Goal: Information Seeking & Learning: Learn about a topic

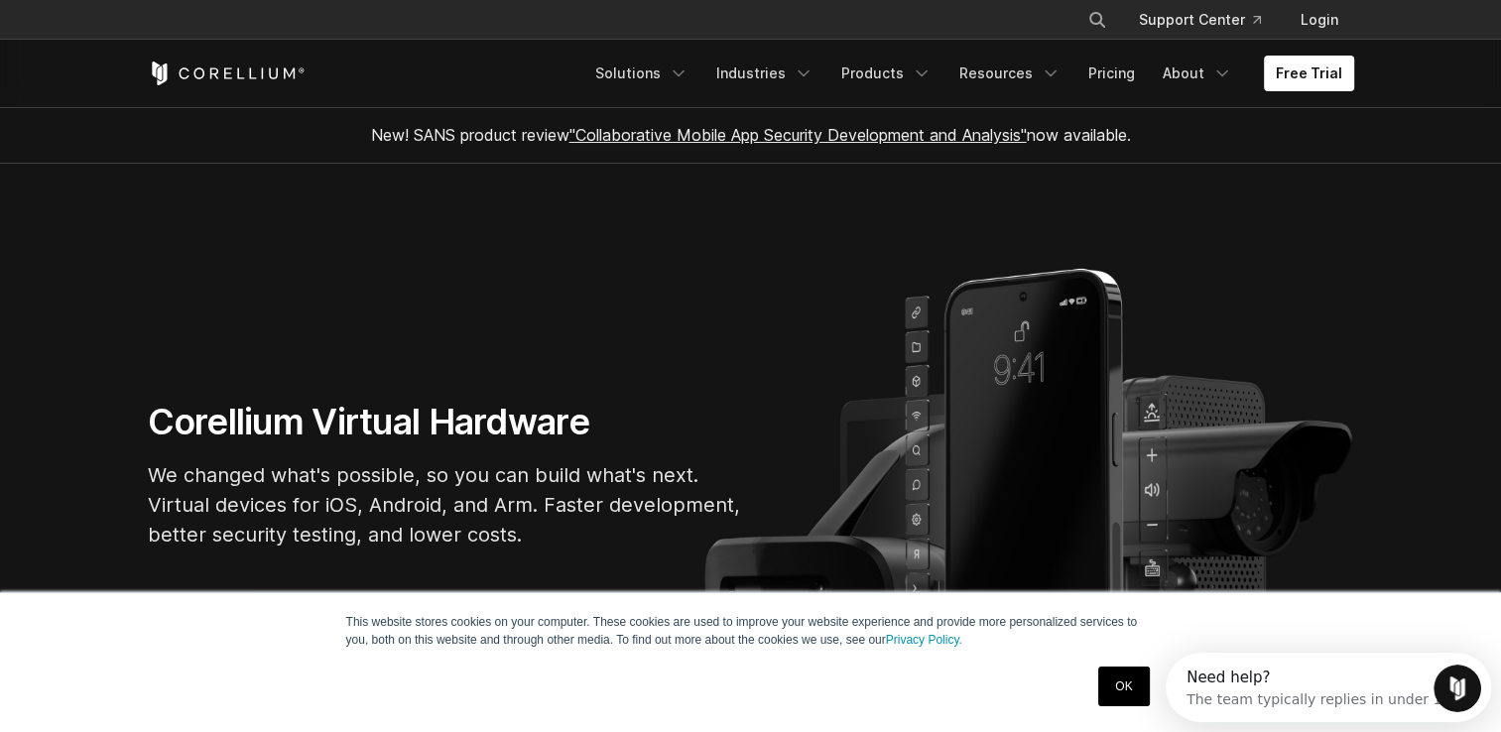
click at [119, 249] on section "Corellium Virtual Hardware We changed what's possible, so you can build what's …" at bounding box center [750, 482] width 1501 height 637
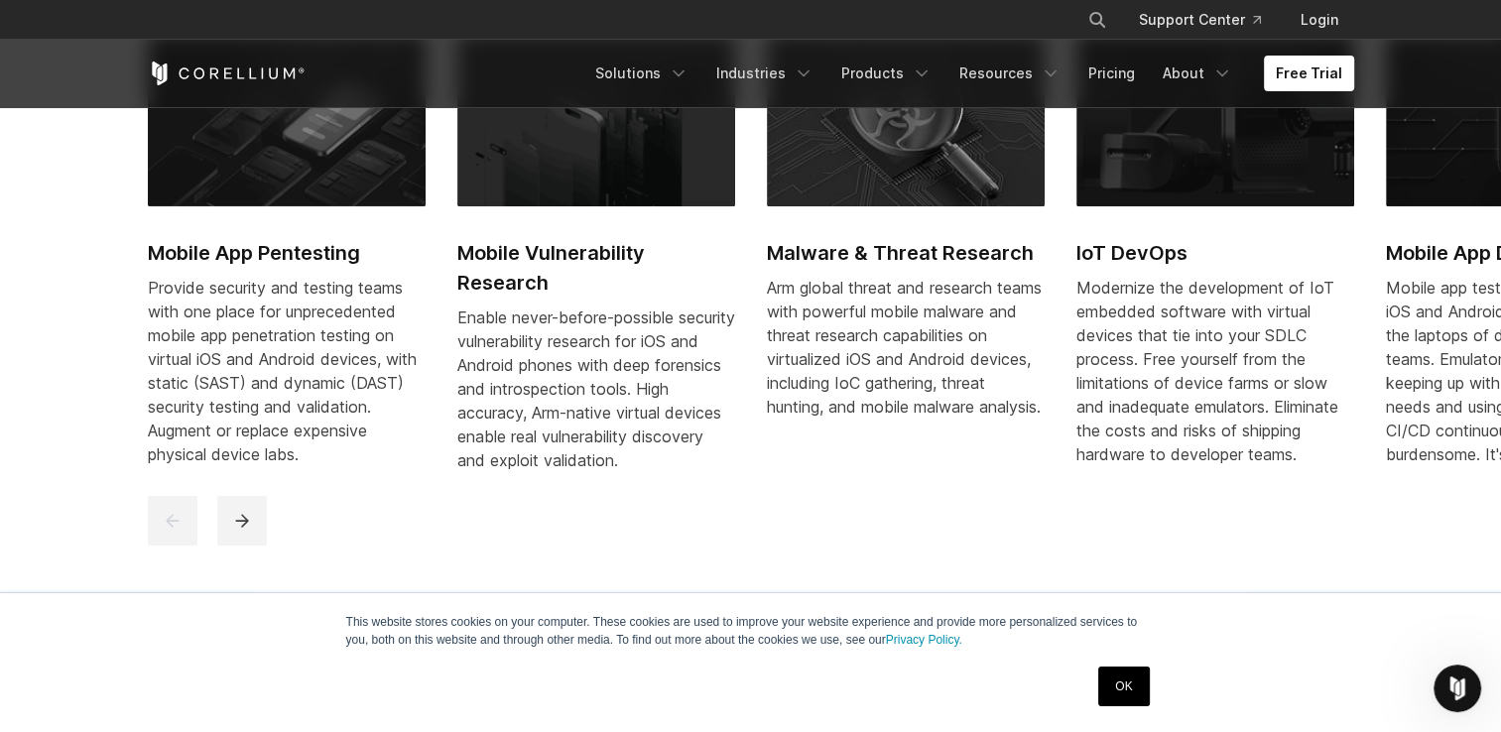
scroll to position [992, 0]
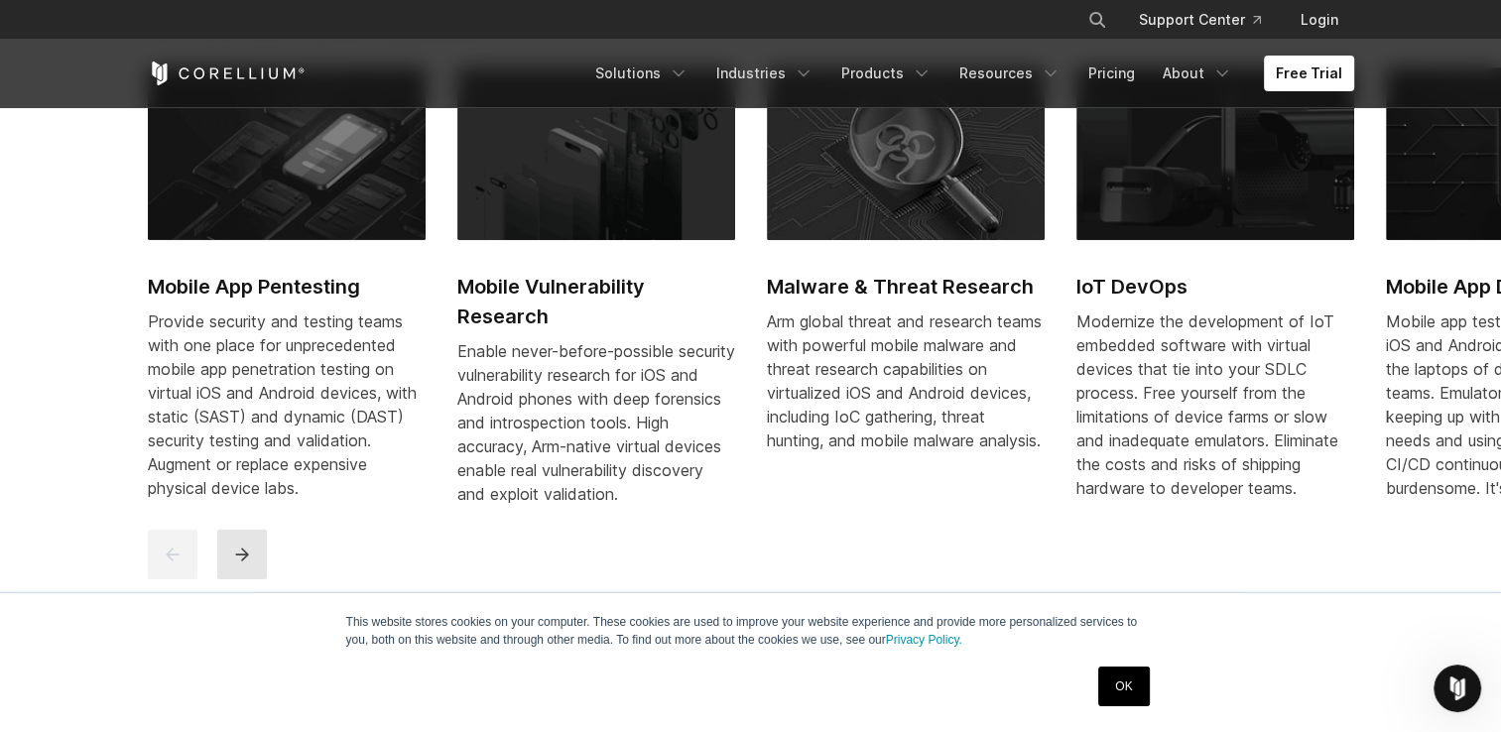
click at [238, 564] on icon "next" at bounding box center [242, 554] width 20 height 20
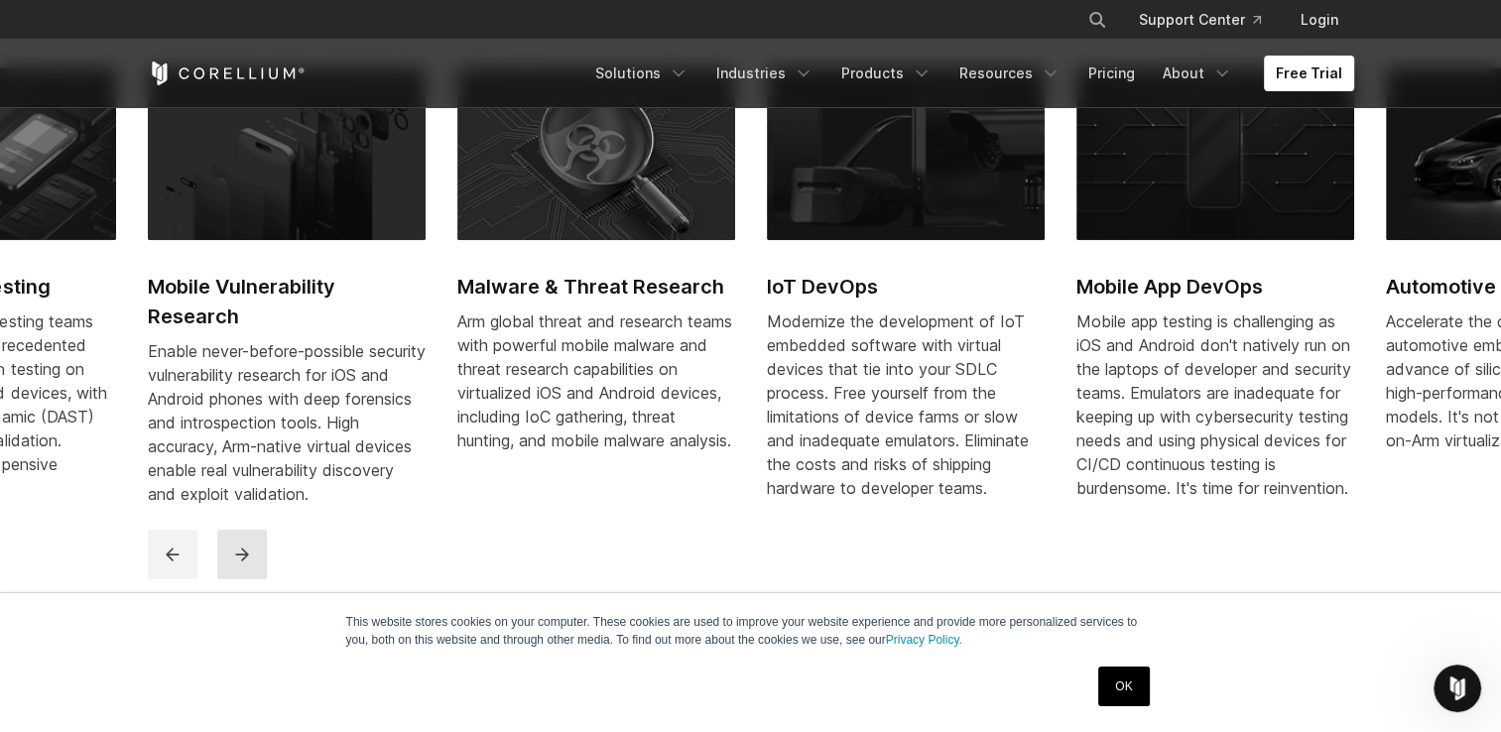
click at [238, 560] on icon "next" at bounding box center [241, 553] width 13 height 13
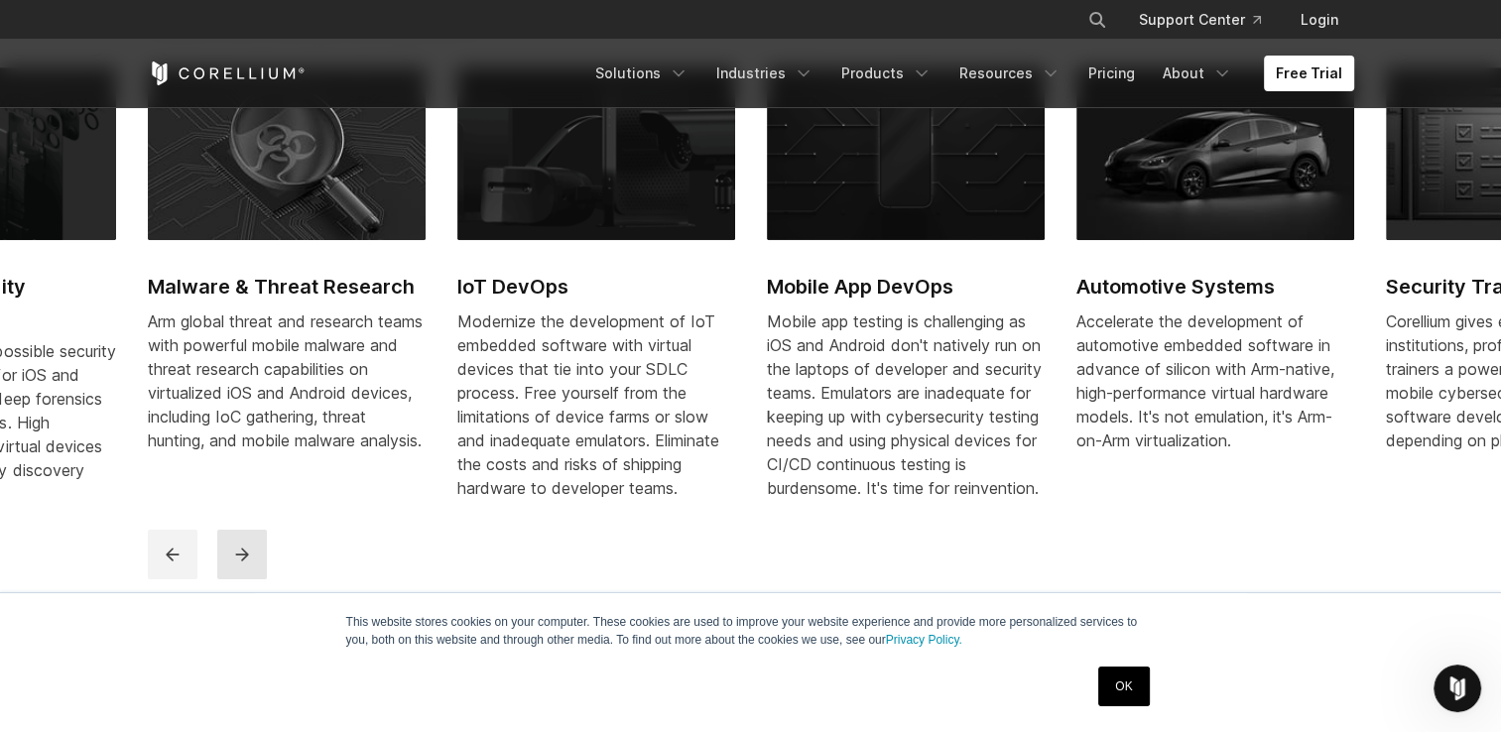
click at [239, 560] on icon "next" at bounding box center [241, 553] width 13 height 13
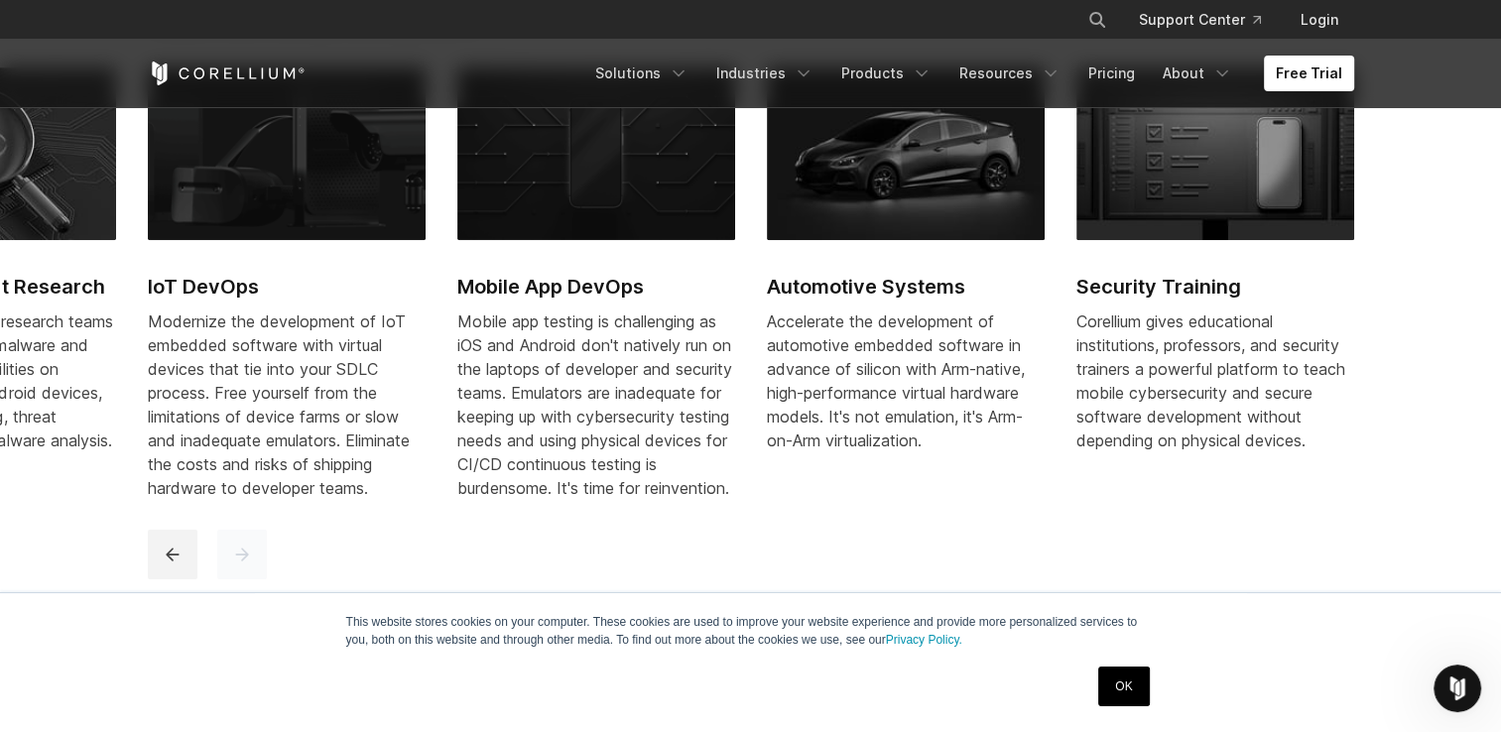
click at [239, 560] on icon "next" at bounding box center [241, 553] width 13 height 13
click at [170, 563] on icon "previous" at bounding box center [173, 554] width 20 height 20
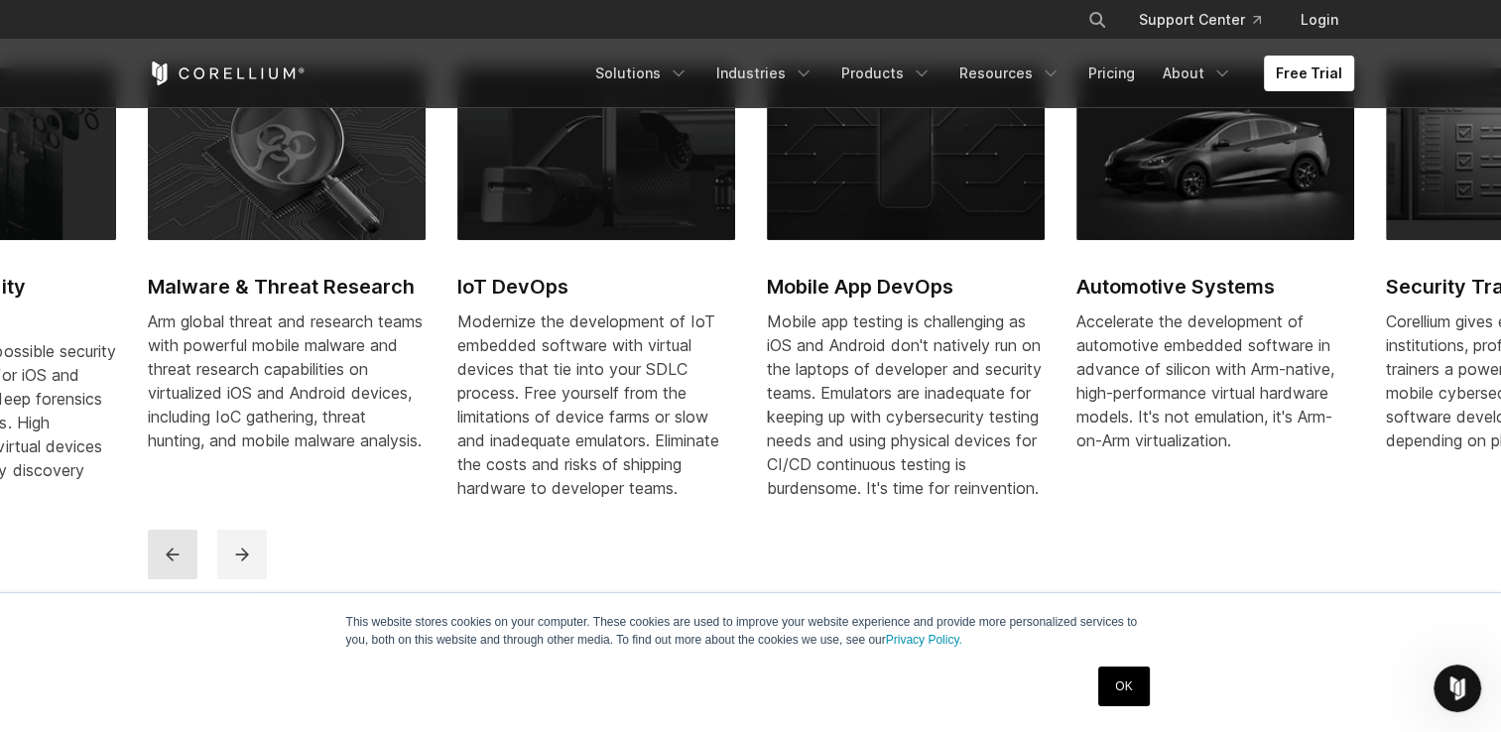
click at [170, 563] on icon "previous" at bounding box center [173, 554] width 20 height 20
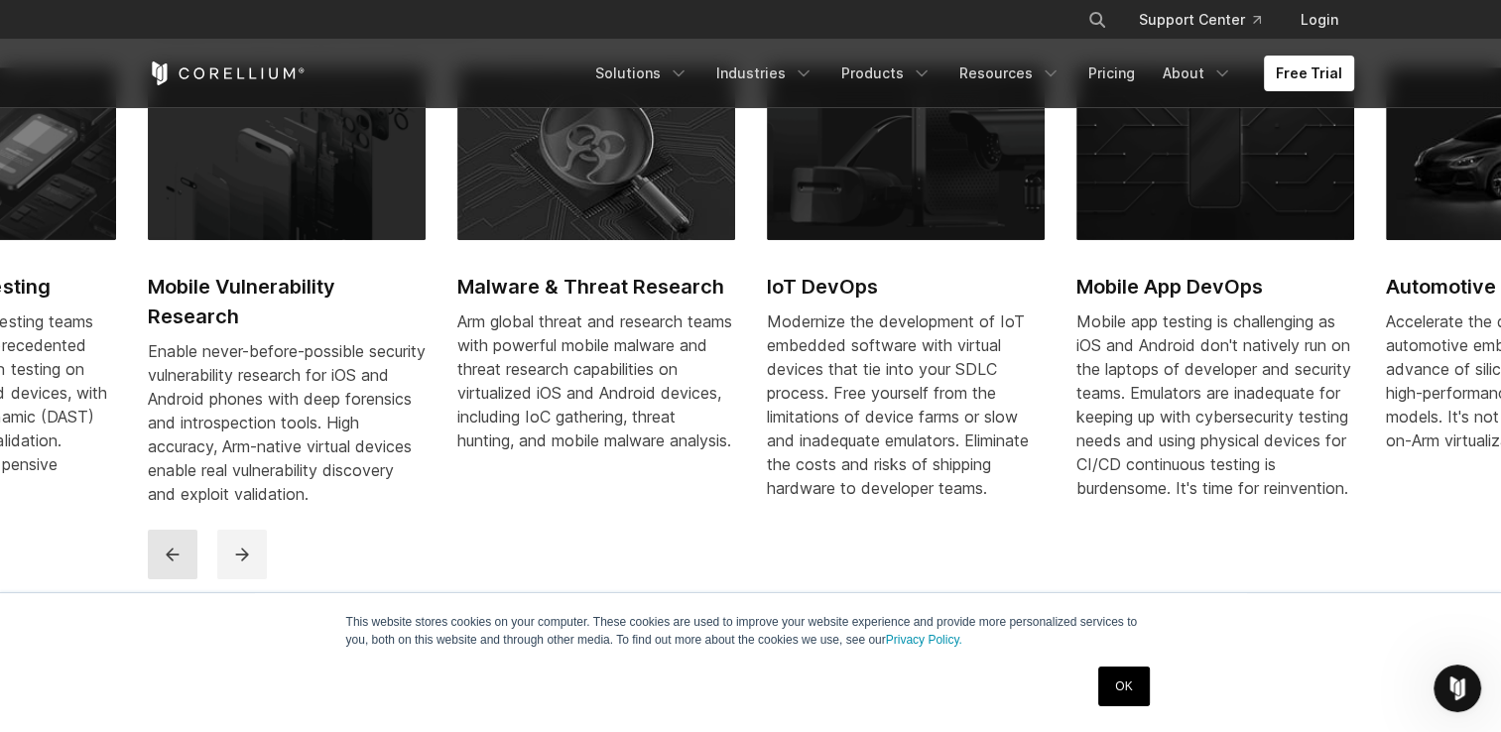
click at [168, 564] on icon "previous" at bounding box center [173, 554] width 20 height 20
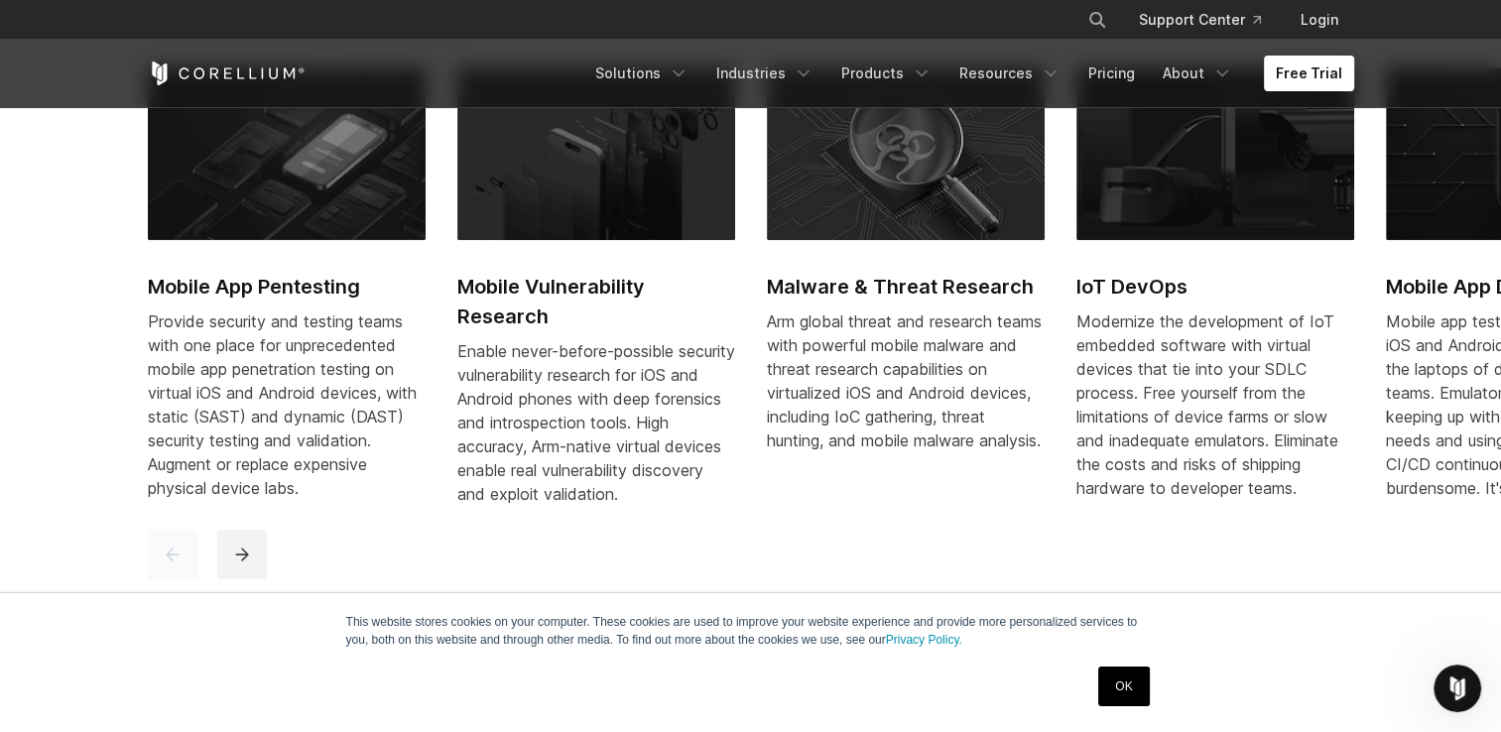
click at [168, 564] on icon "previous" at bounding box center [173, 554] width 20 height 20
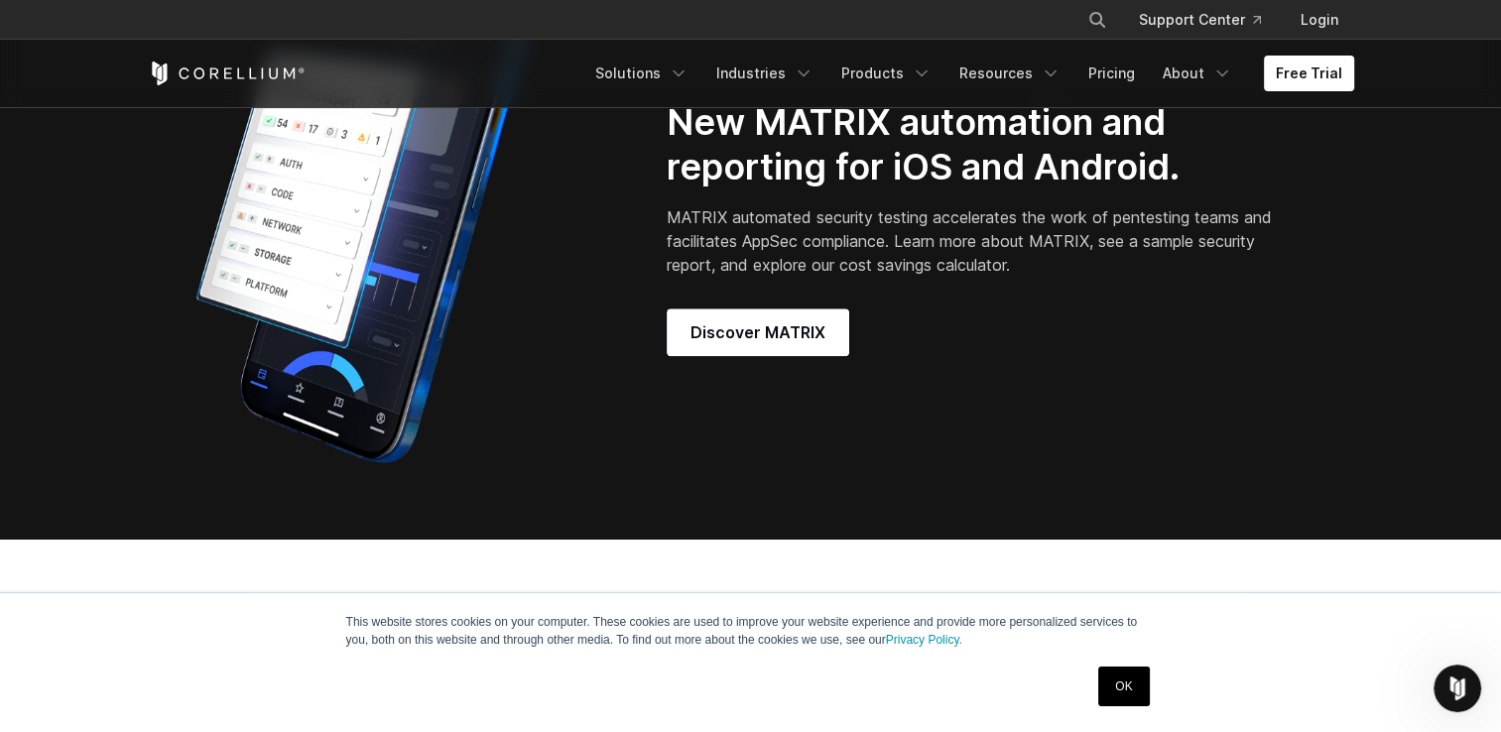
scroll to position [1686, 0]
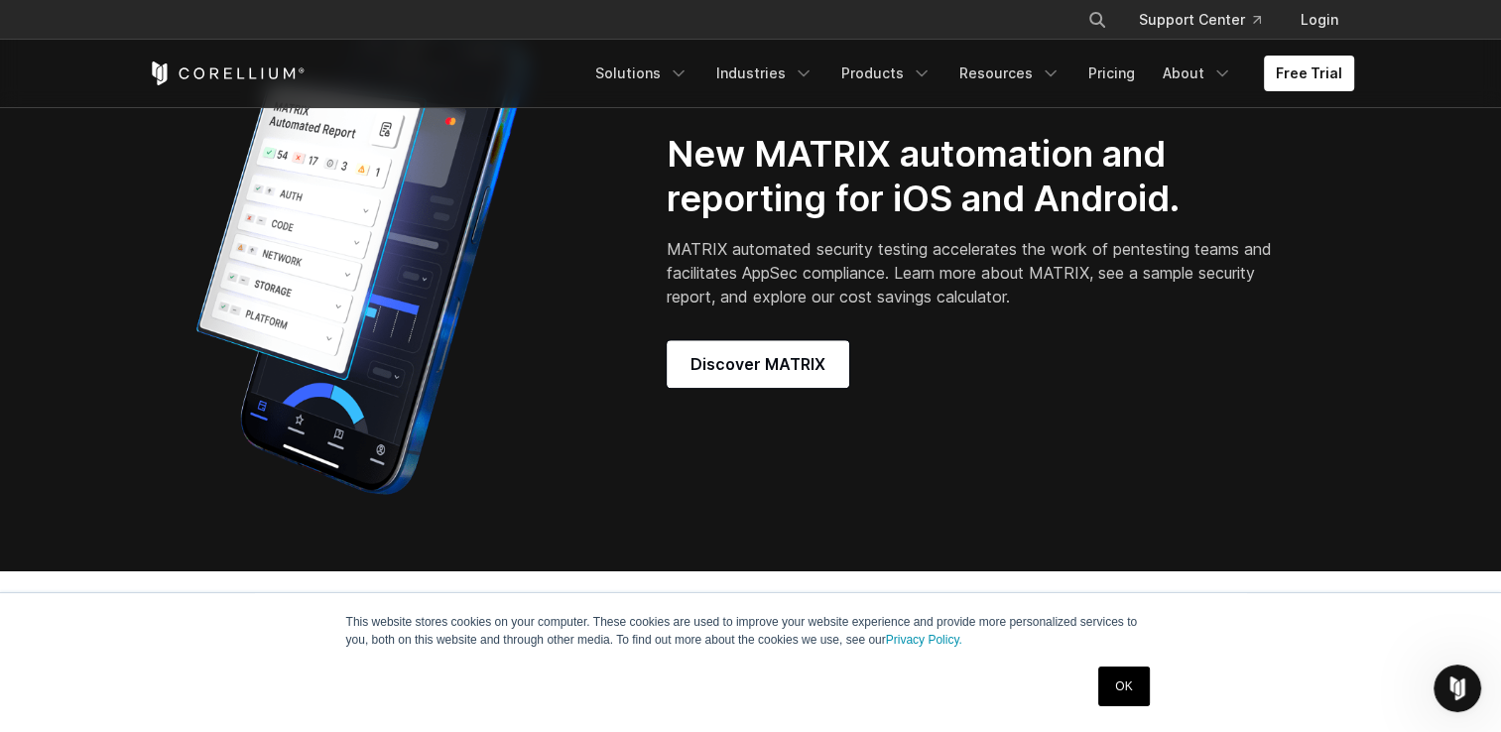
click at [71, 282] on section "New MATRIX automation and reporting for iOS and Android. MATRIX automated secur…" at bounding box center [750, 259] width 1501 height 623
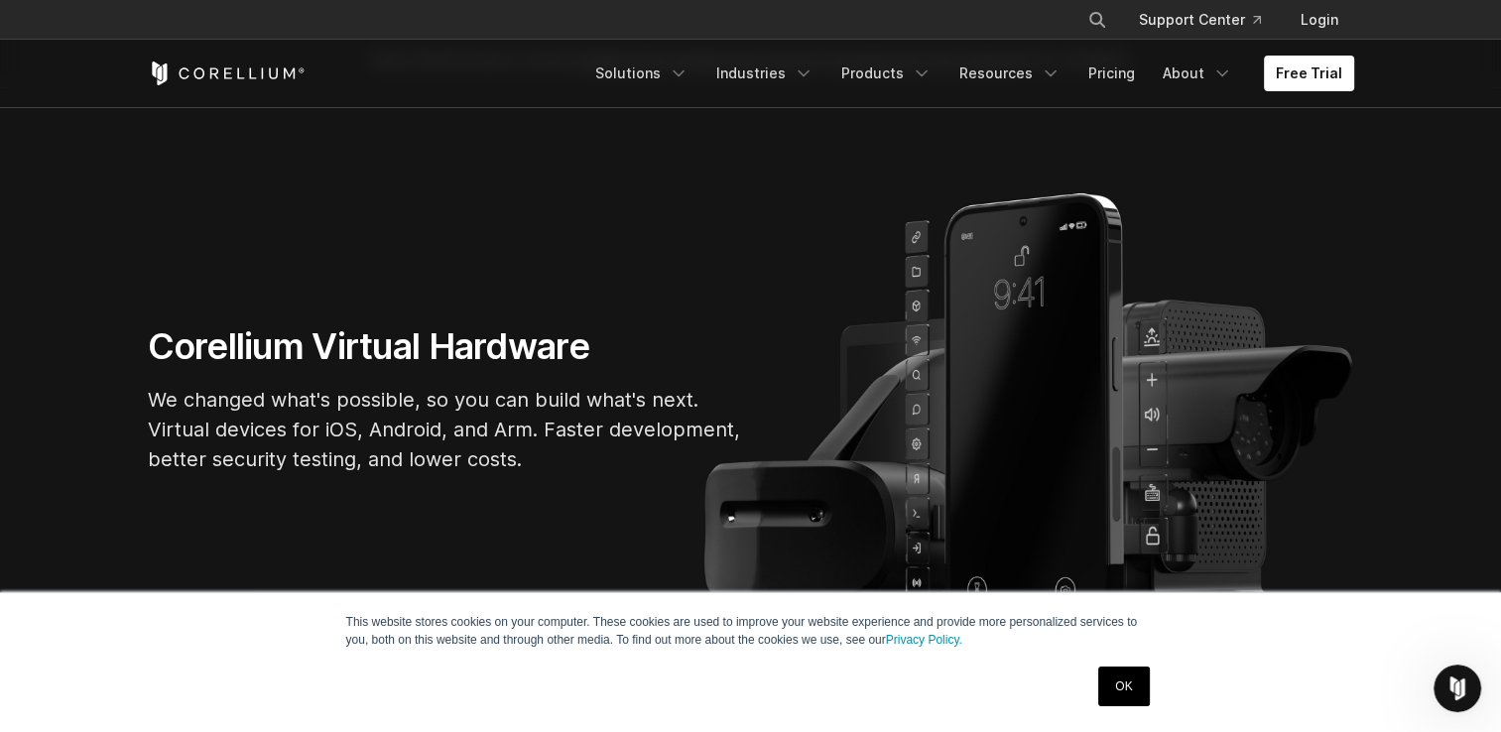
scroll to position [0, 0]
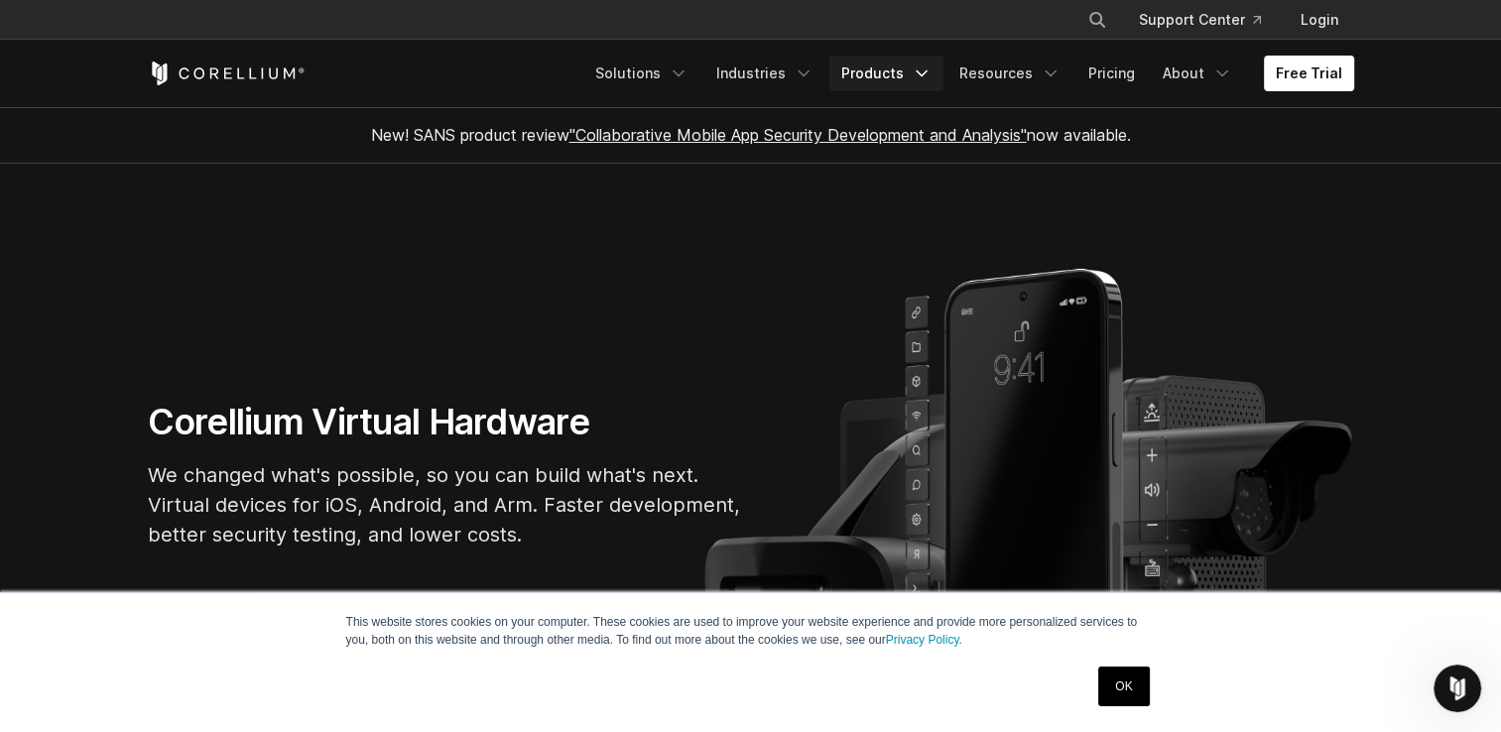
click at [916, 71] on link "Products" at bounding box center [886, 74] width 114 height 36
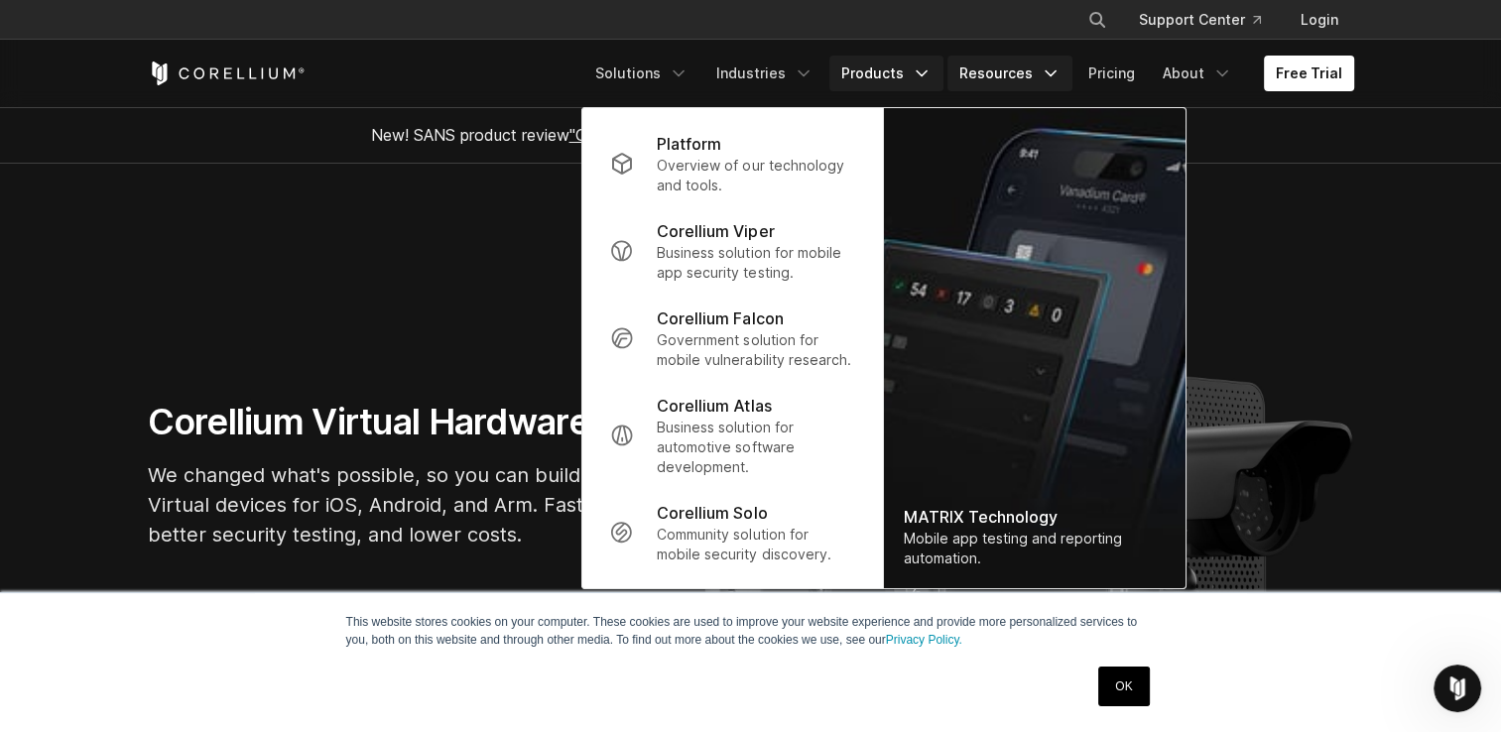
click at [1014, 73] on link "Resources" at bounding box center [1009, 74] width 125 height 36
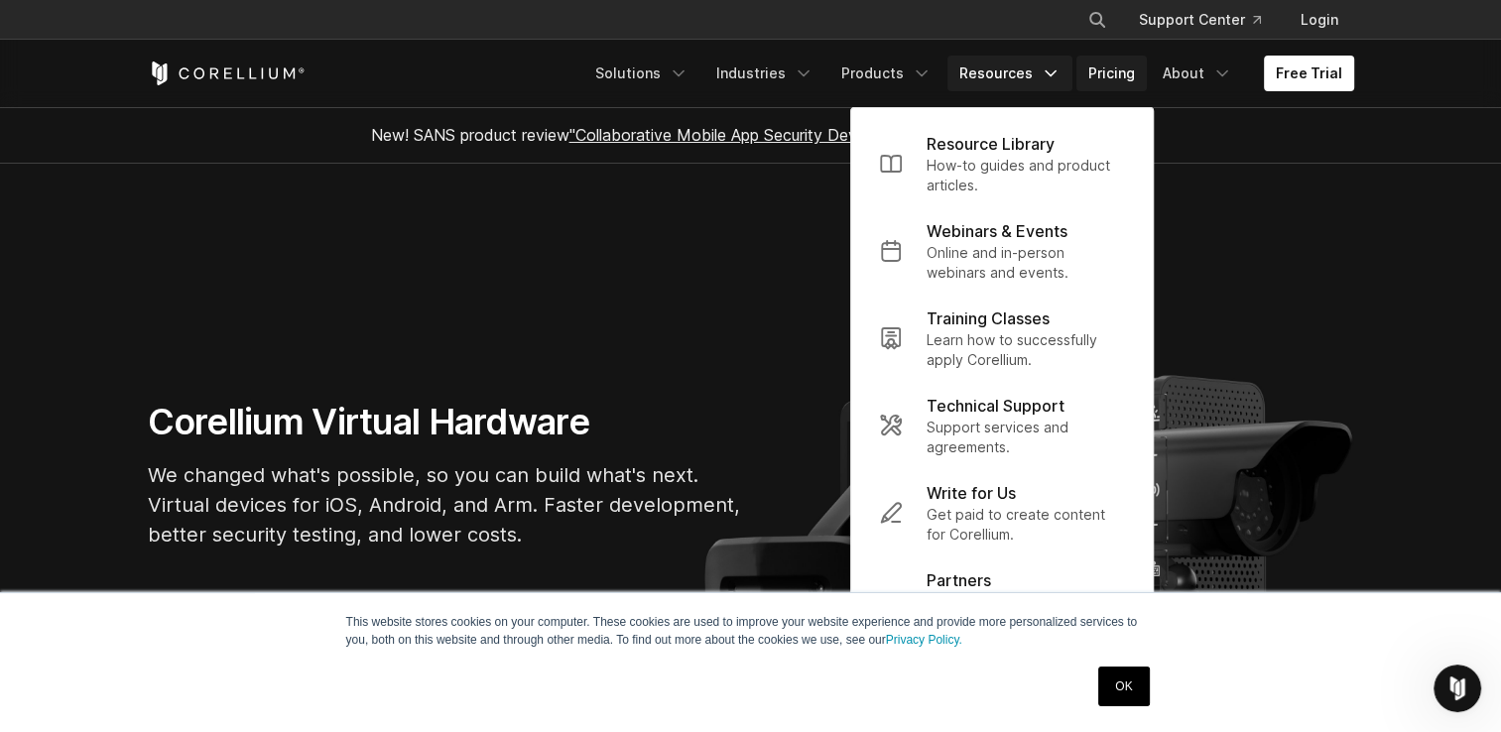
click at [1115, 75] on link "Pricing" at bounding box center [1111, 74] width 70 height 36
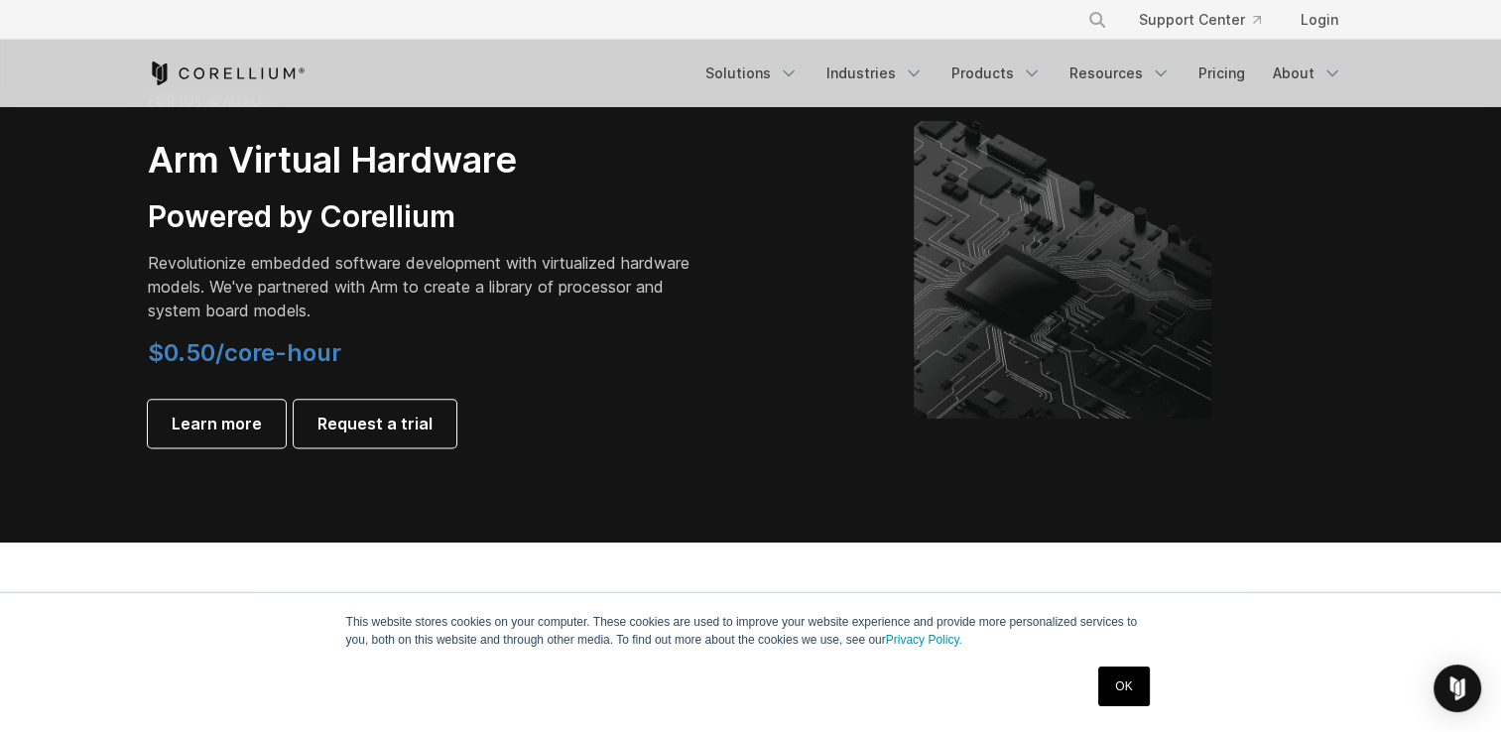
scroll to position [2380, 0]
